Goal: Information Seeking & Learning: Learn about a topic

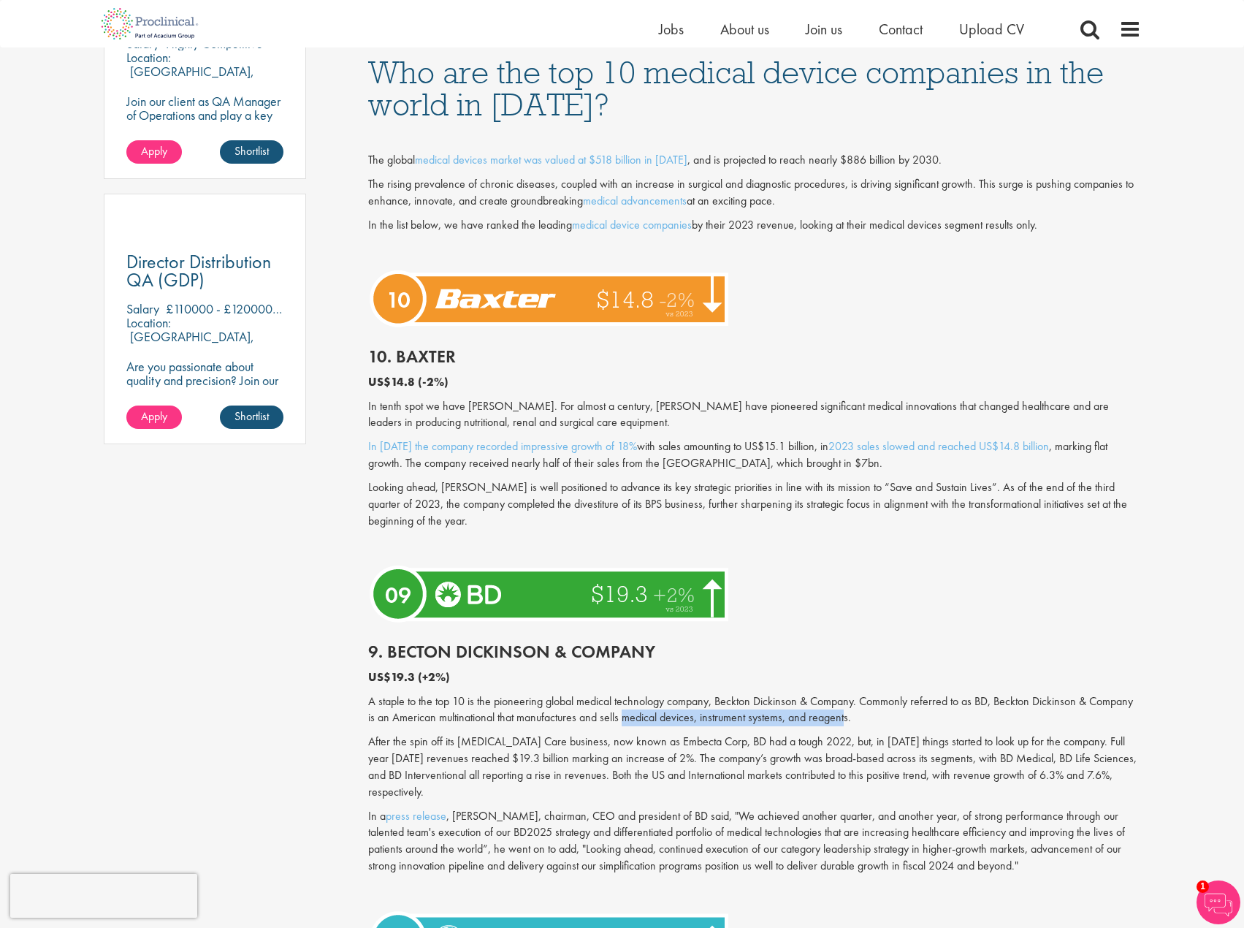
drag, startPoint x: 625, startPoint y: 717, endPoint x: 845, endPoint y: 712, distance: 219.9
click at [845, 712] on p "A staple to the top 10 is the pioneering global medical technology company, Bec…" at bounding box center [754, 710] width 773 height 34
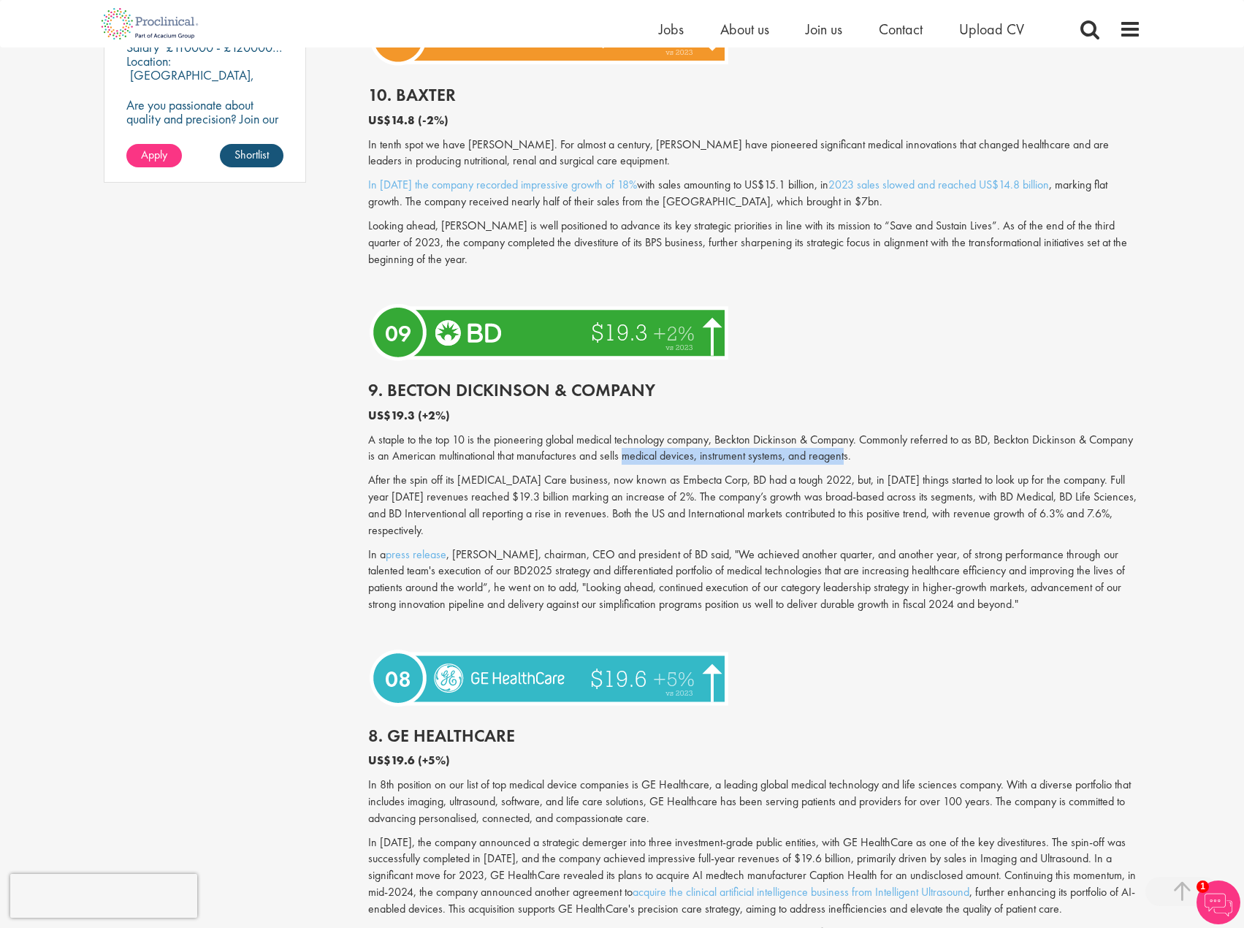
scroll to position [1242, 0]
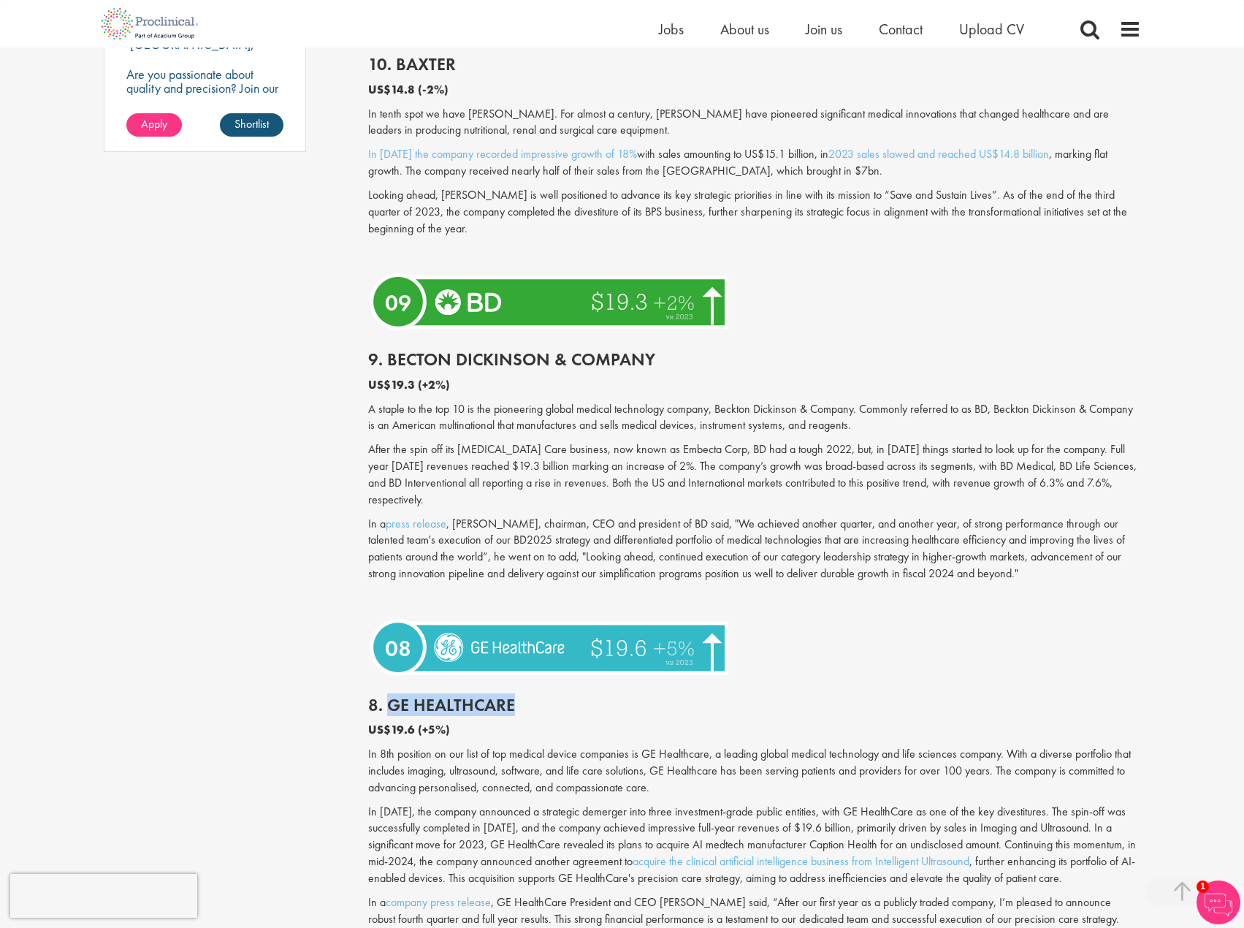
drag, startPoint x: 393, startPoint y: 688, endPoint x: 546, endPoint y: 680, distance: 152.9
click at [546, 695] on h2 "8. GE HealthCare" at bounding box center [754, 704] width 773 height 19
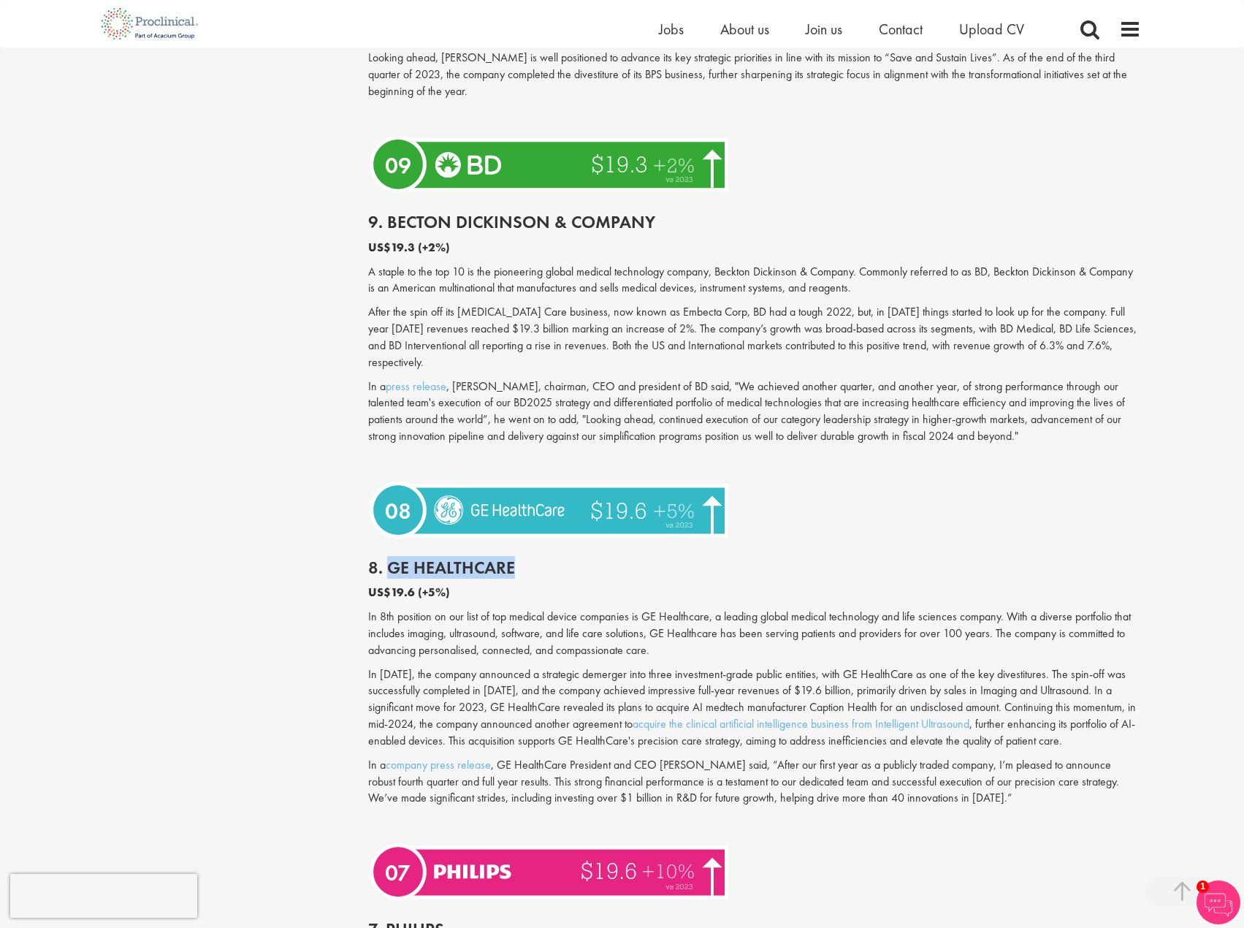
scroll to position [1388, 0]
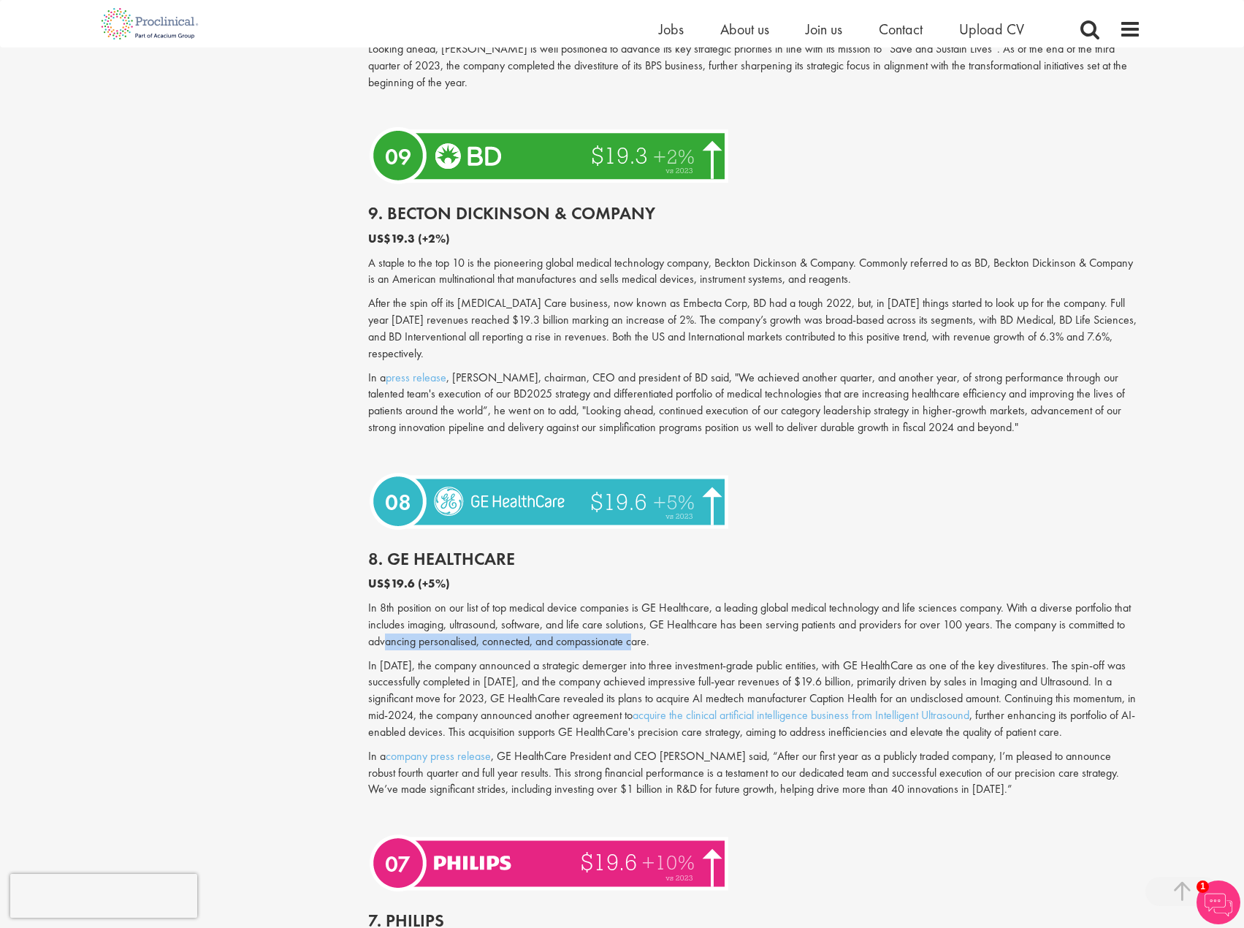
drag, startPoint x: 386, startPoint y: 627, endPoint x: 631, endPoint y: 630, distance: 245.4
click at [631, 630] on p "In 8th position on our list of top medical device companies is GE Healthcare, a…" at bounding box center [754, 625] width 773 height 50
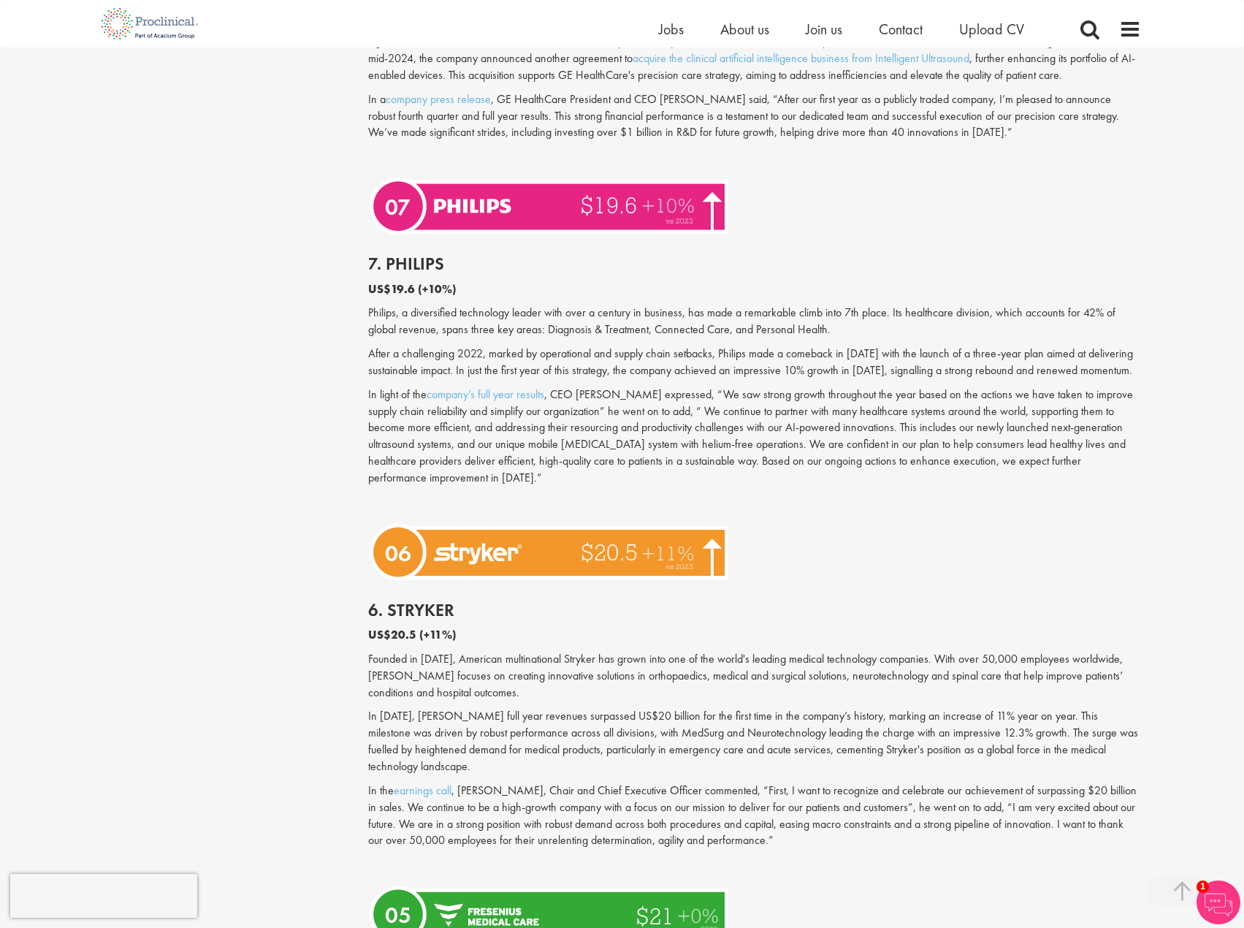
scroll to position [2045, 0]
drag, startPoint x: 603, startPoint y: 658, endPoint x: 773, endPoint y: 654, distance: 171.0
click at [773, 654] on p "Founded in [DATE], American multinational Stryker has grown into one of the wor…" at bounding box center [754, 675] width 773 height 50
drag, startPoint x: 811, startPoint y: 656, endPoint x: 912, endPoint y: 658, distance: 100.8
click at [912, 658] on p "Founded in [DATE], American multinational Stryker has grown into one of the wor…" at bounding box center [754, 675] width 773 height 50
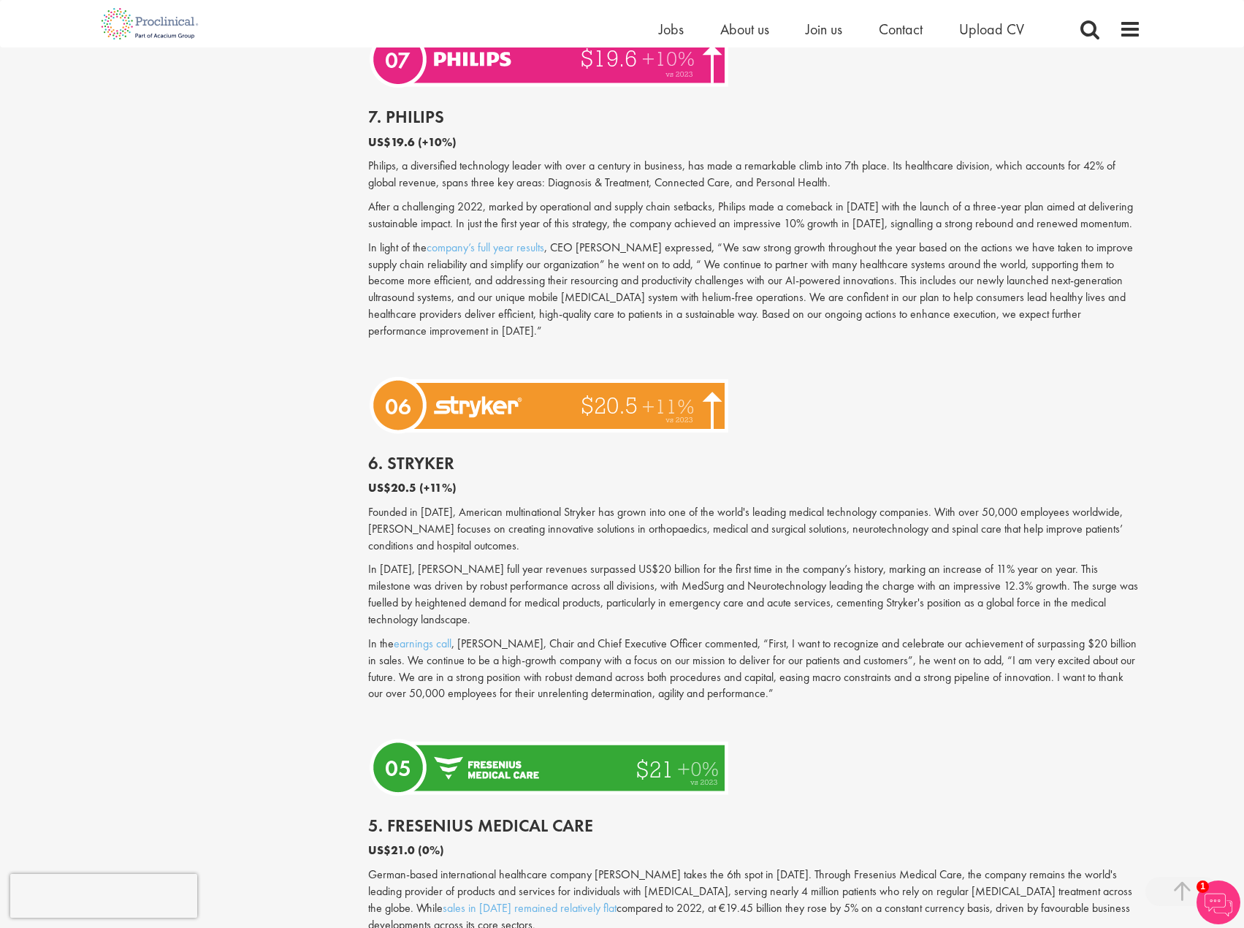
click at [876, 635] on p "In the earnings call , [PERSON_NAME], Chair and Chief Executive Officer comment…" at bounding box center [754, 668] width 773 height 66
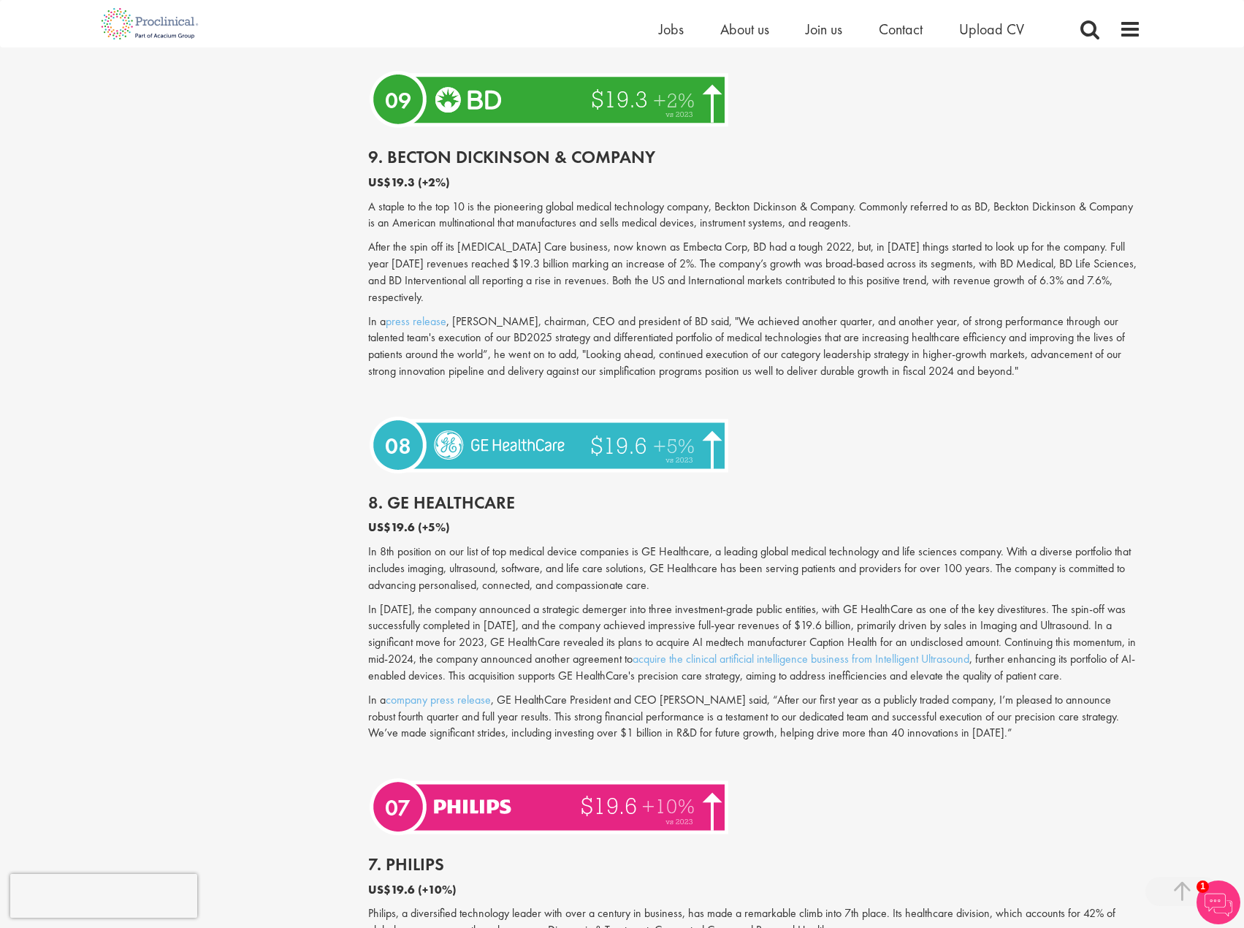
scroll to position [1315, 0]
